Goal: Task Accomplishment & Management: Complete application form

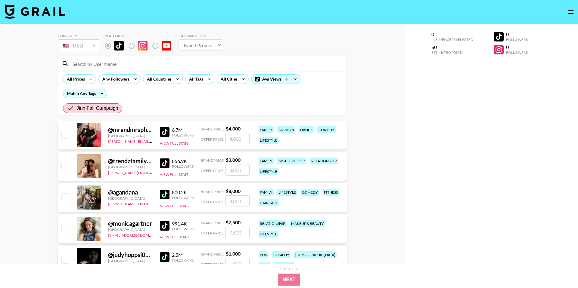
select select "Brand"
click at [166, 132] on img at bounding box center [165, 132] width 10 height 10
click at [165, 162] on img at bounding box center [165, 164] width 10 height 10
click at [165, 195] on img at bounding box center [165, 195] width 10 height 10
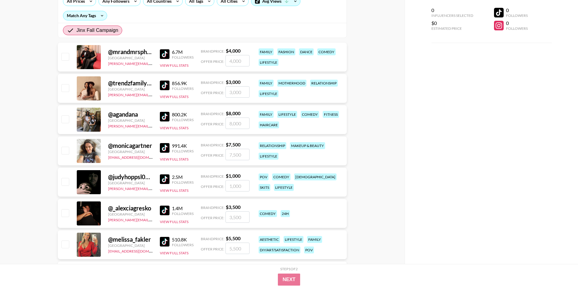
scroll to position [79, 0]
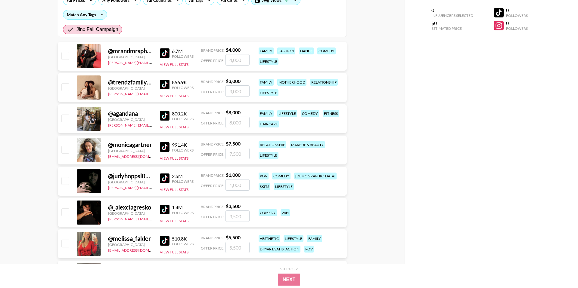
click at [164, 118] on img at bounding box center [165, 116] width 10 height 10
click at [166, 147] on img at bounding box center [165, 147] width 10 height 10
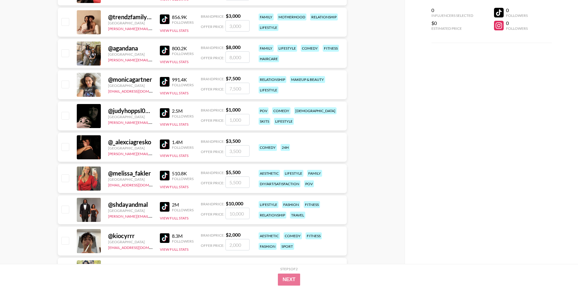
scroll to position [145, 0]
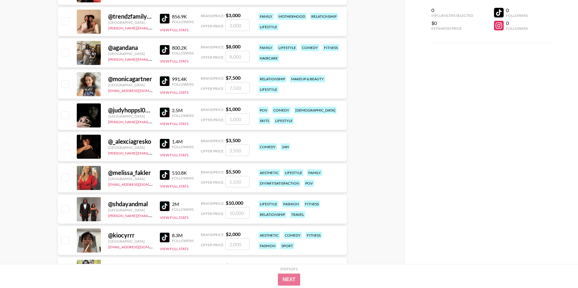
click at [165, 112] on img at bounding box center [165, 113] width 10 height 10
click at [132, 142] on div "@ _alexciagresko" at bounding box center [130, 142] width 45 height 8
click at [163, 146] on img at bounding box center [165, 144] width 10 height 10
click at [165, 177] on img at bounding box center [165, 175] width 10 height 10
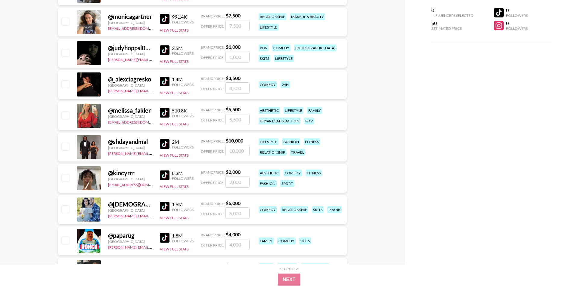
click at [167, 145] on img at bounding box center [165, 144] width 10 height 10
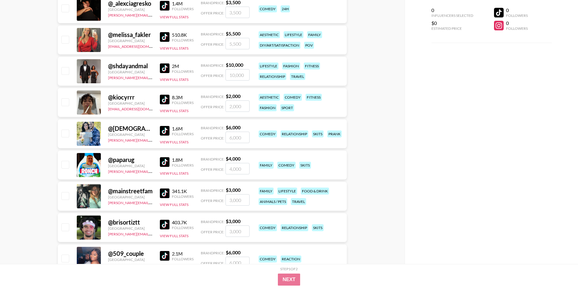
scroll to position [284, 0]
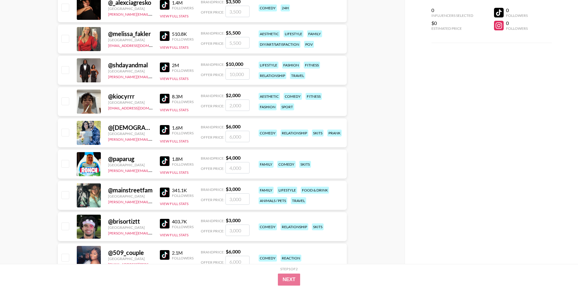
click at [164, 129] on img at bounding box center [165, 130] width 10 height 10
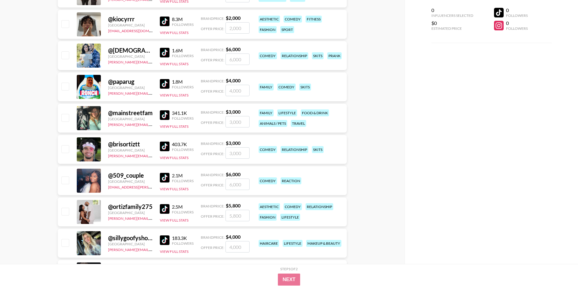
scroll to position [362, 0]
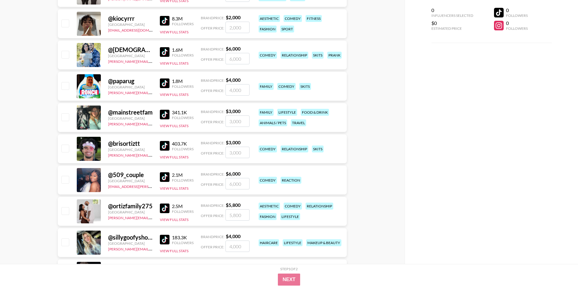
click at [167, 144] on img at bounding box center [165, 146] width 10 height 10
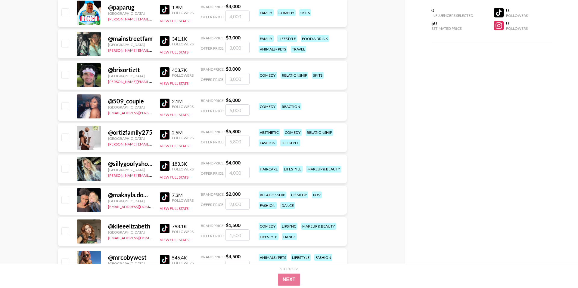
scroll to position [441, 0]
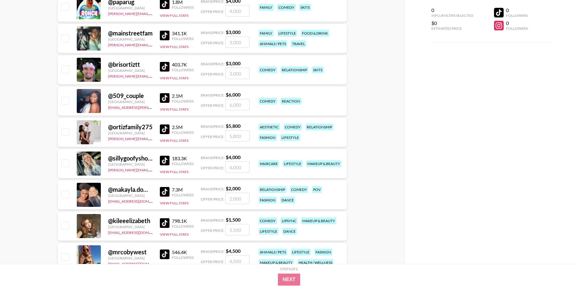
click at [165, 98] on img at bounding box center [165, 98] width 10 height 10
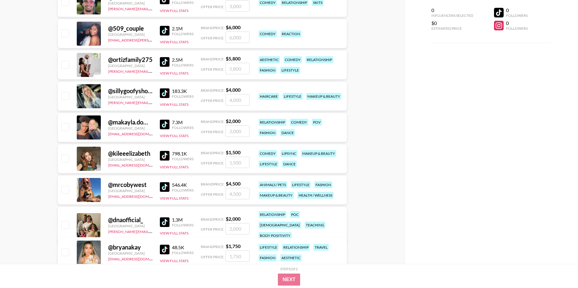
scroll to position [517, 0]
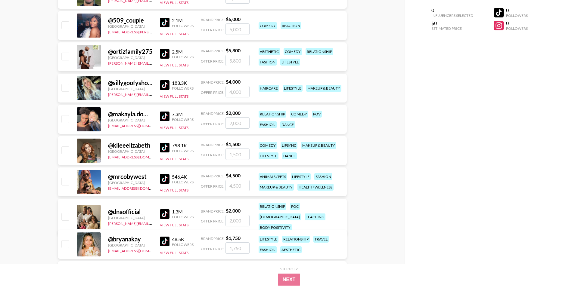
click at [162, 53] on img at bounding box center [165, 54] width 10 height 10
click at [163, 85] on img at bounding box center [165, 85] width 10 height 10
click at [166, 111] on div "7.3M Followers View Full Stats" at bounding box center [177, 119] width 34 height 21
click at [166, 115] on img at bounding box center [165, 117] width 10 height 10
click at [167, 114] on img at bounding box center [165, 117] width 10 height 10
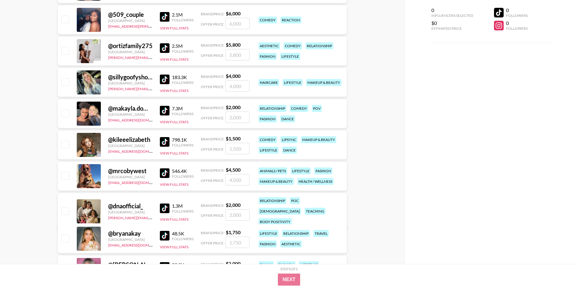
scroll to position [550, 0]
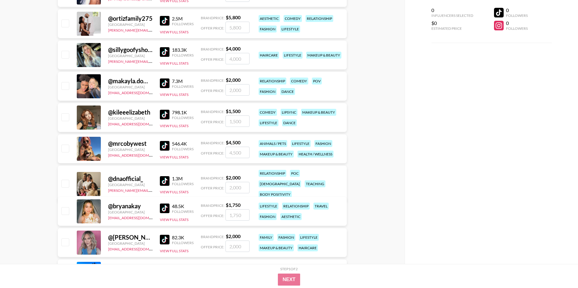
click at [162, 114] on img at bounding box center [165, 115] width 10 height 10
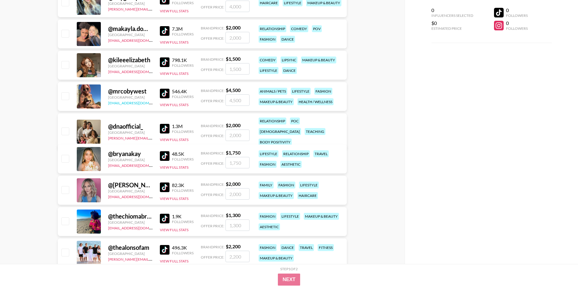
scroll to position [603, 0]
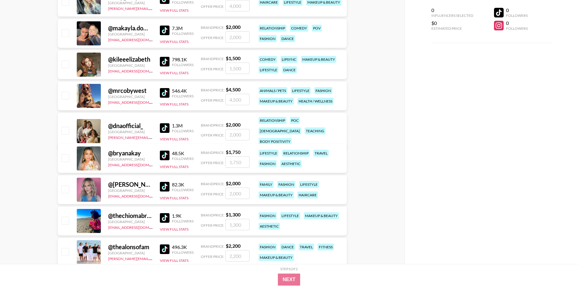
click at [164, 92] on img at bounding box center [165, 93] width 10 height 10
click at [164, 124] on img at bounding box center [165, 128] width 10 height 10
click at [163, 155] on img at bounding box center [165, 156] width 10 height 10
click at [162, 188] on img at bounding box center [165, 187] width 10 height 10
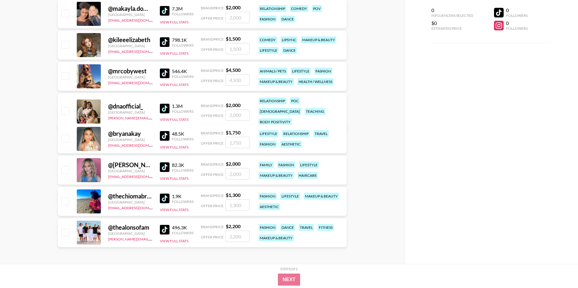
click at [126, 199] on div "@ thechiomabrown" at bounding box center [130, 197] width 45 height 8
click at [163, 199] on img at bounding box center [165, 199] width 10 height 10
click at [160, 231] on img at bounding box center [165, 230] width 10 height 10
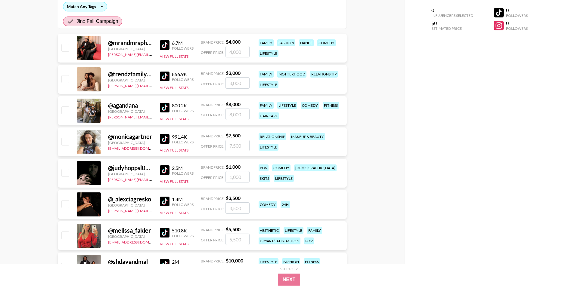
scroll to position [0, 0]
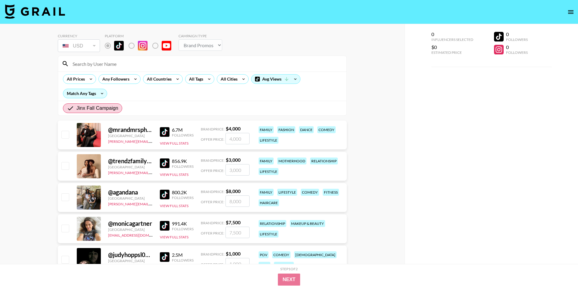
click at [64, 135] on input "checkbox" at bounding box center [64, 134] width 7 height 7
checkbox input "true"
type input "4000"
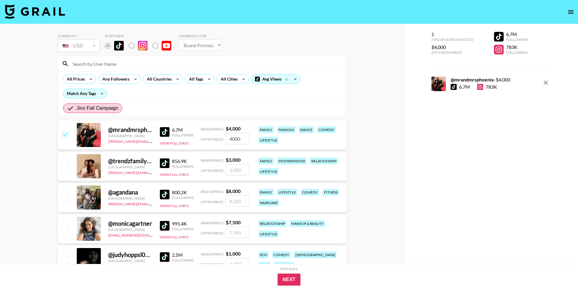
click at [64, 135] on input "checkbox" at bounding box center [64, 134] width 7 height 7
click at [64, 137] on input "checkbox" at bounding box center [64, 134] width 7 height 7
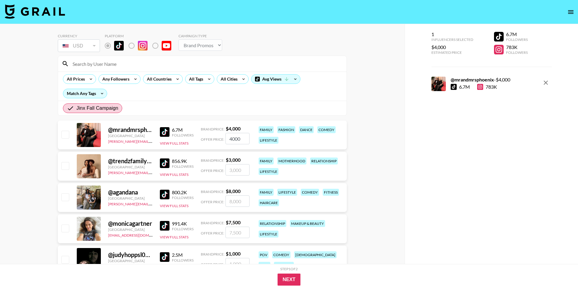
checkbox input "false"
